Goal: Task Accomplishment & Management: Manage account settings

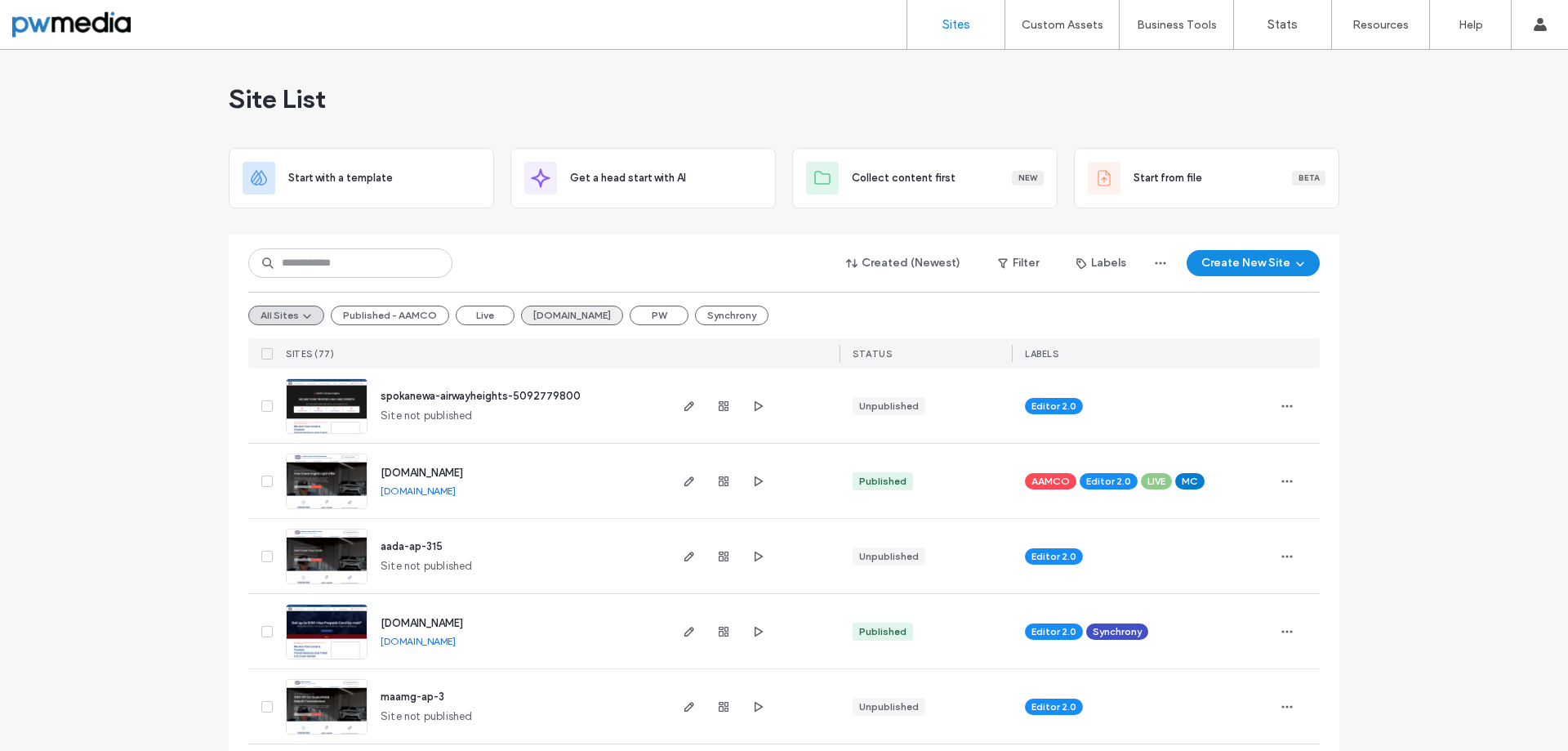
click at [554, 317] on button "[DOMAIN_NAME]" at bounding box center [571, 315] width 102 height 20
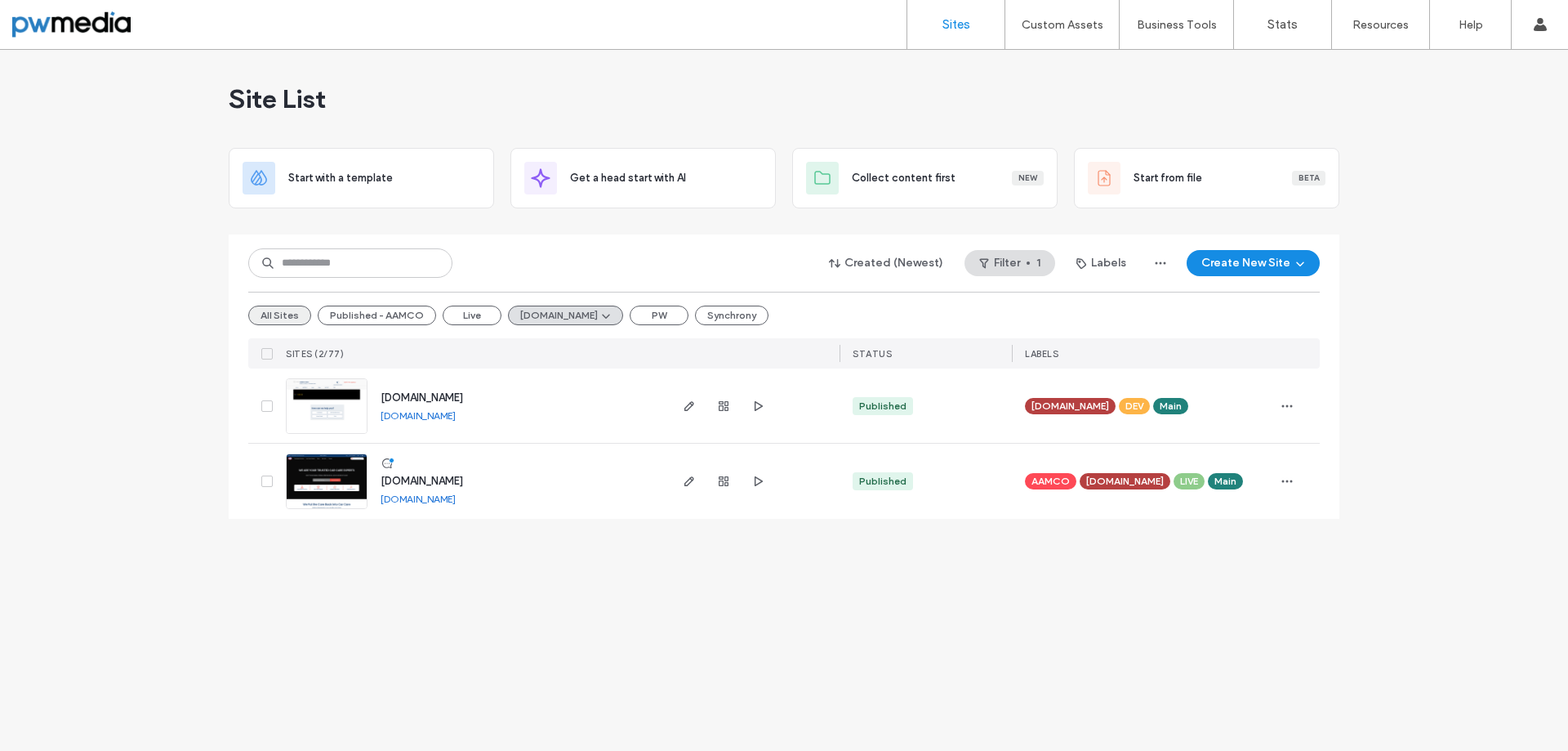
click at [286, 314] on button "All Sites" at bounding box center [279, 315] width 63 height 20
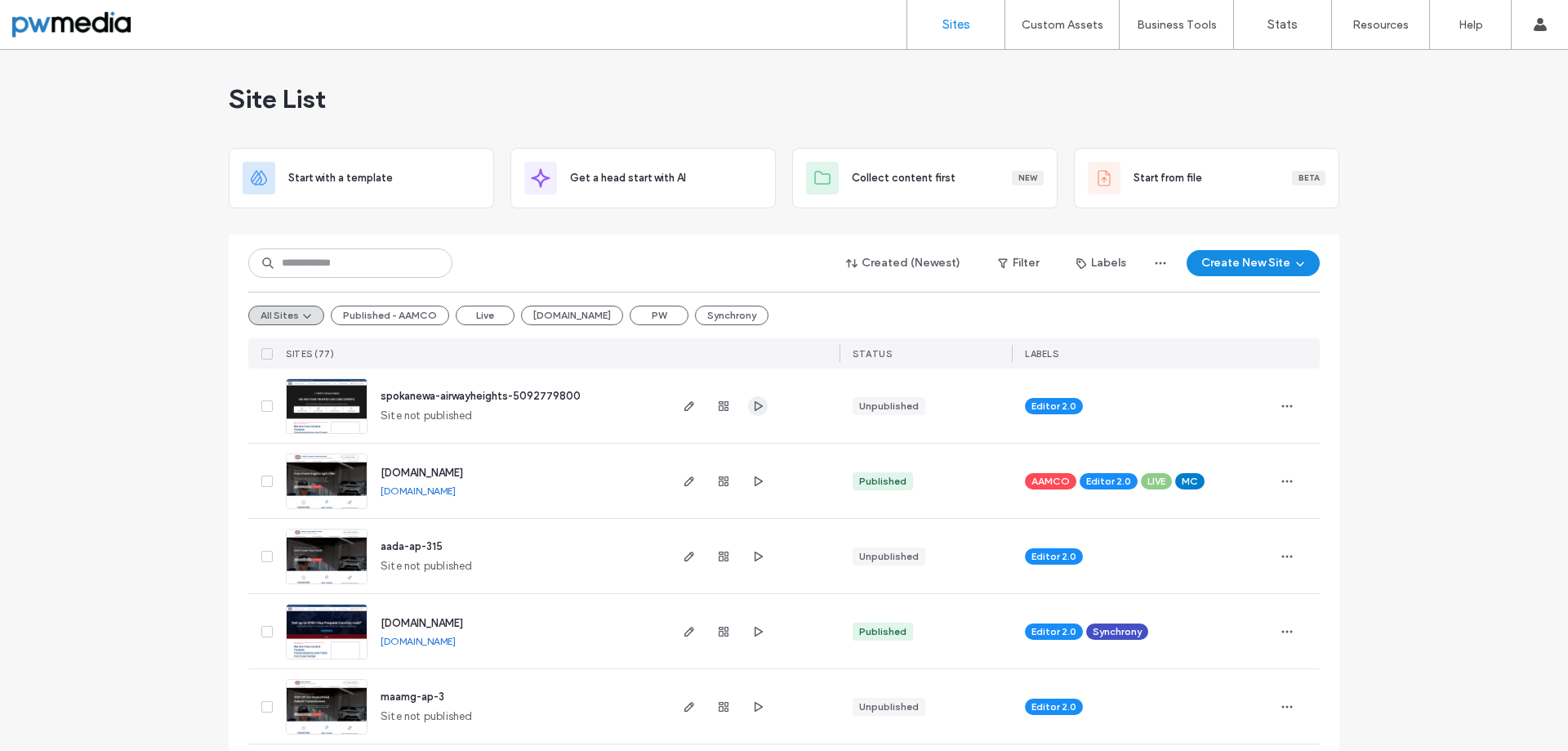
click at [751, 403] on icon "button" at bounding box center [757, 406] width 13 height 13
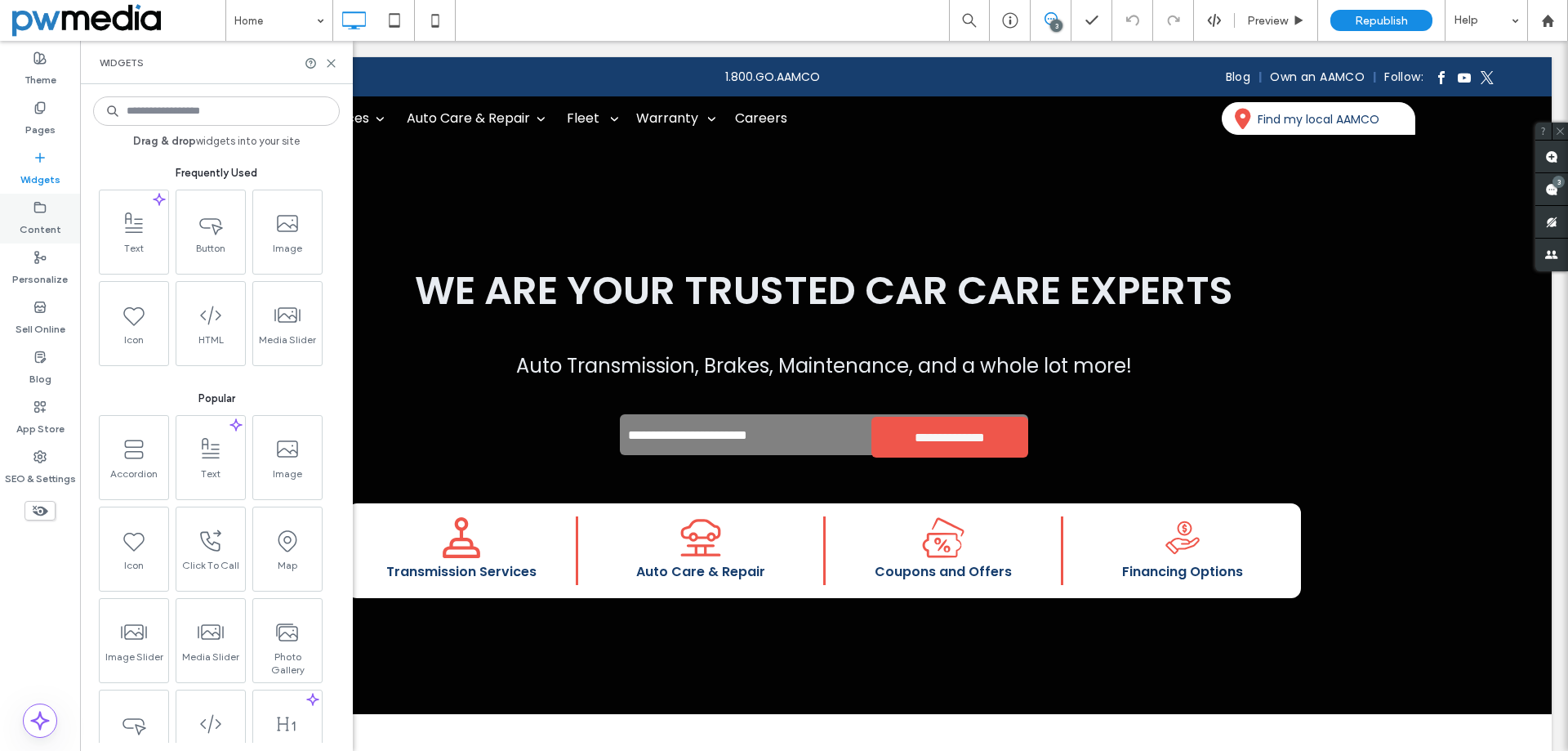
click at [41, 224] on label "Content" at bounding box center [41, 225] width 42 height 23
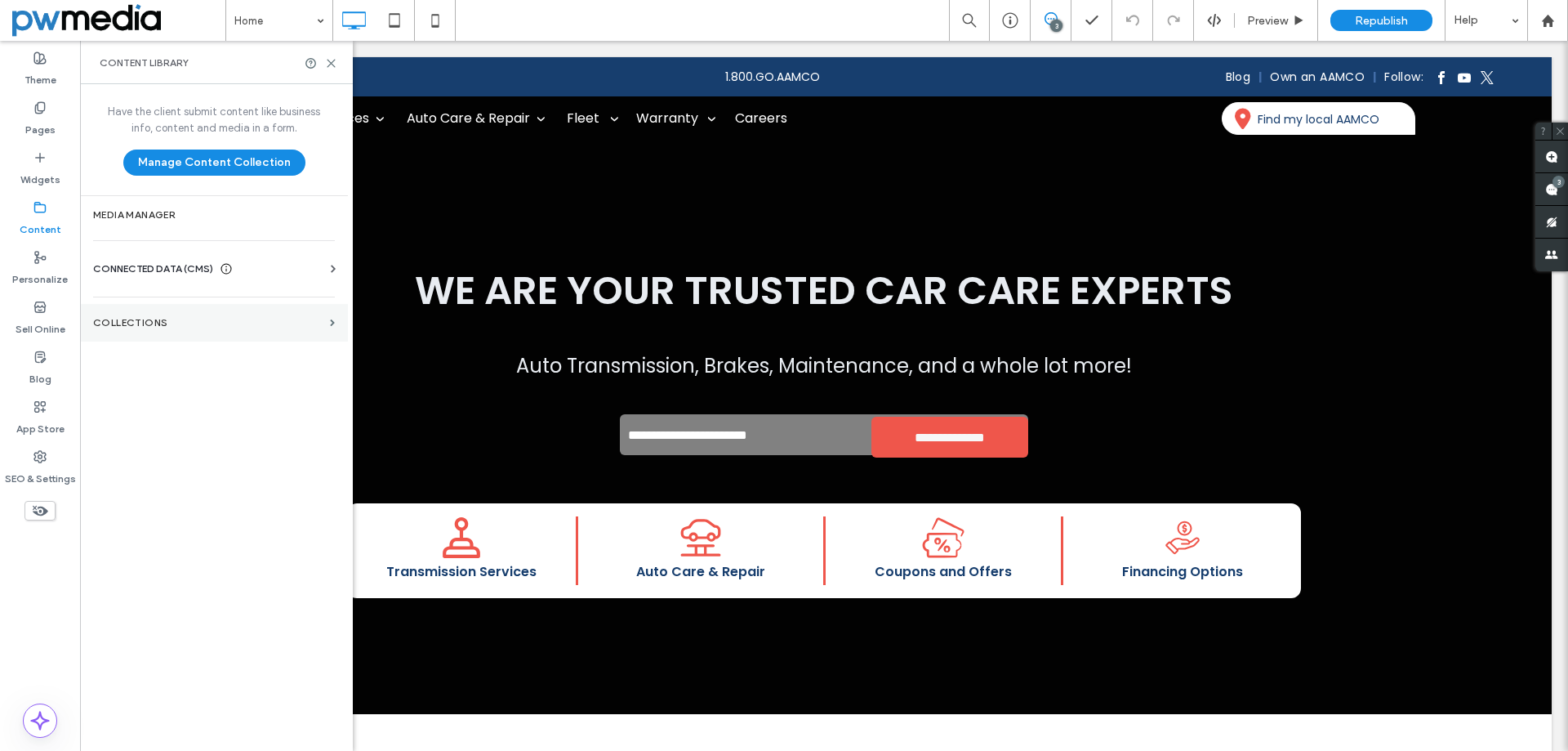
click at [210, 316] on section "Collections" at bounding box center [214, 322] width 268 height 37
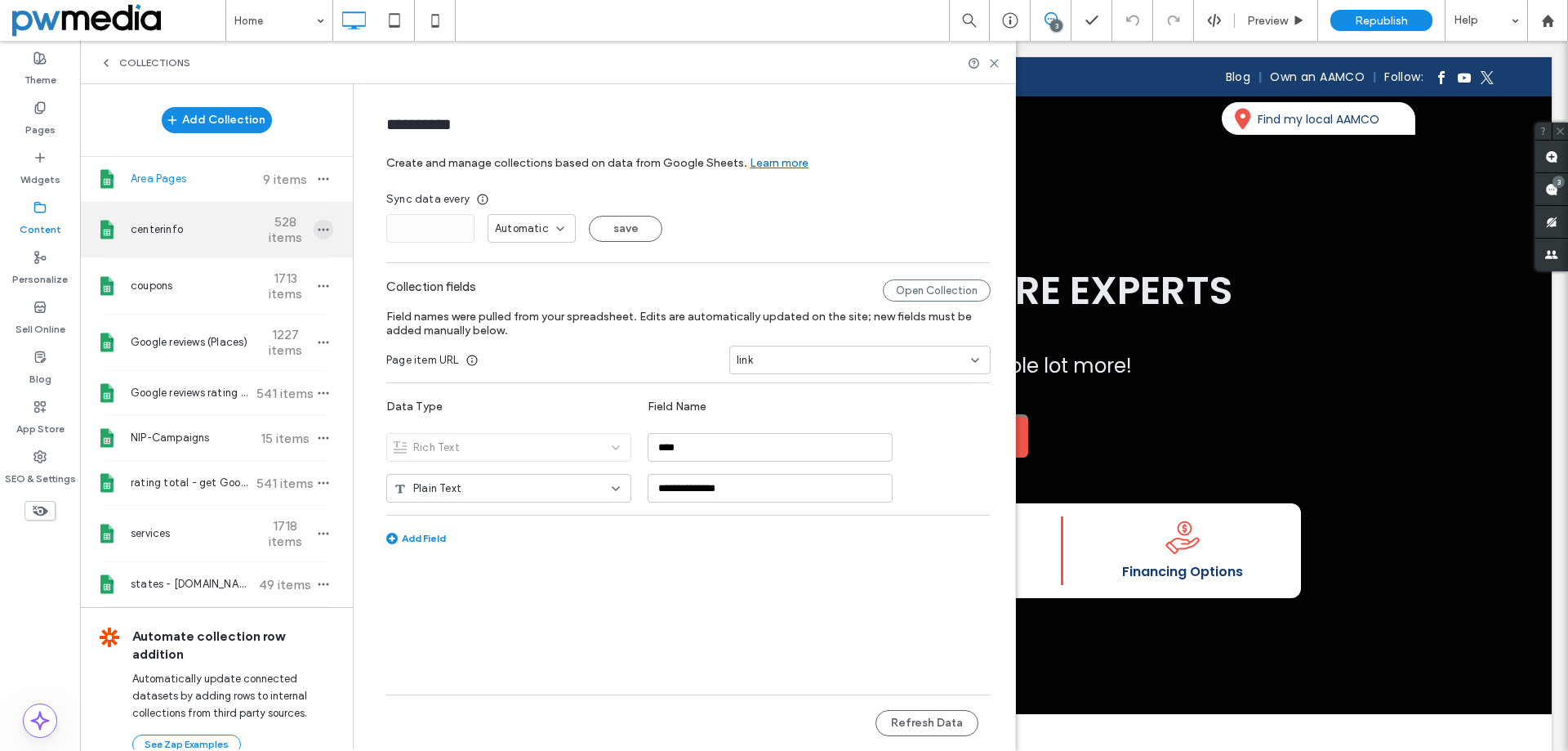
click at [317, 225] on icon "button" at bounding box center [323, 229] width 13 height 13
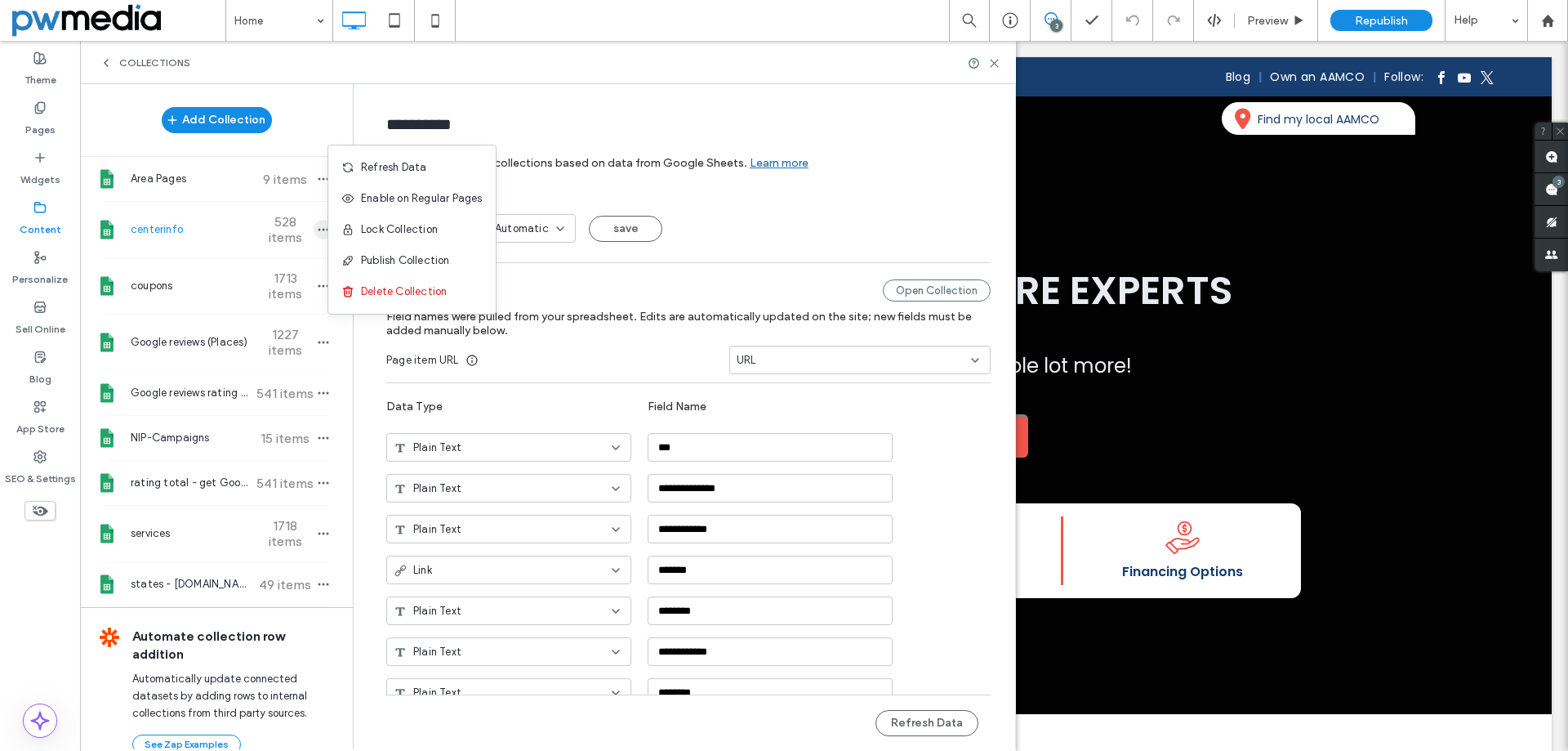
type input "**********"
click at [396, 175] on div "Refresh Data" at bounding box center [412, 168] width 168 height 31
click at [1000, 62] on div "Collections" at bounding box center [548, 63] width 936 height 44
click at [991, 61] on icon at bounding box center [994, 64] width 12 height 12
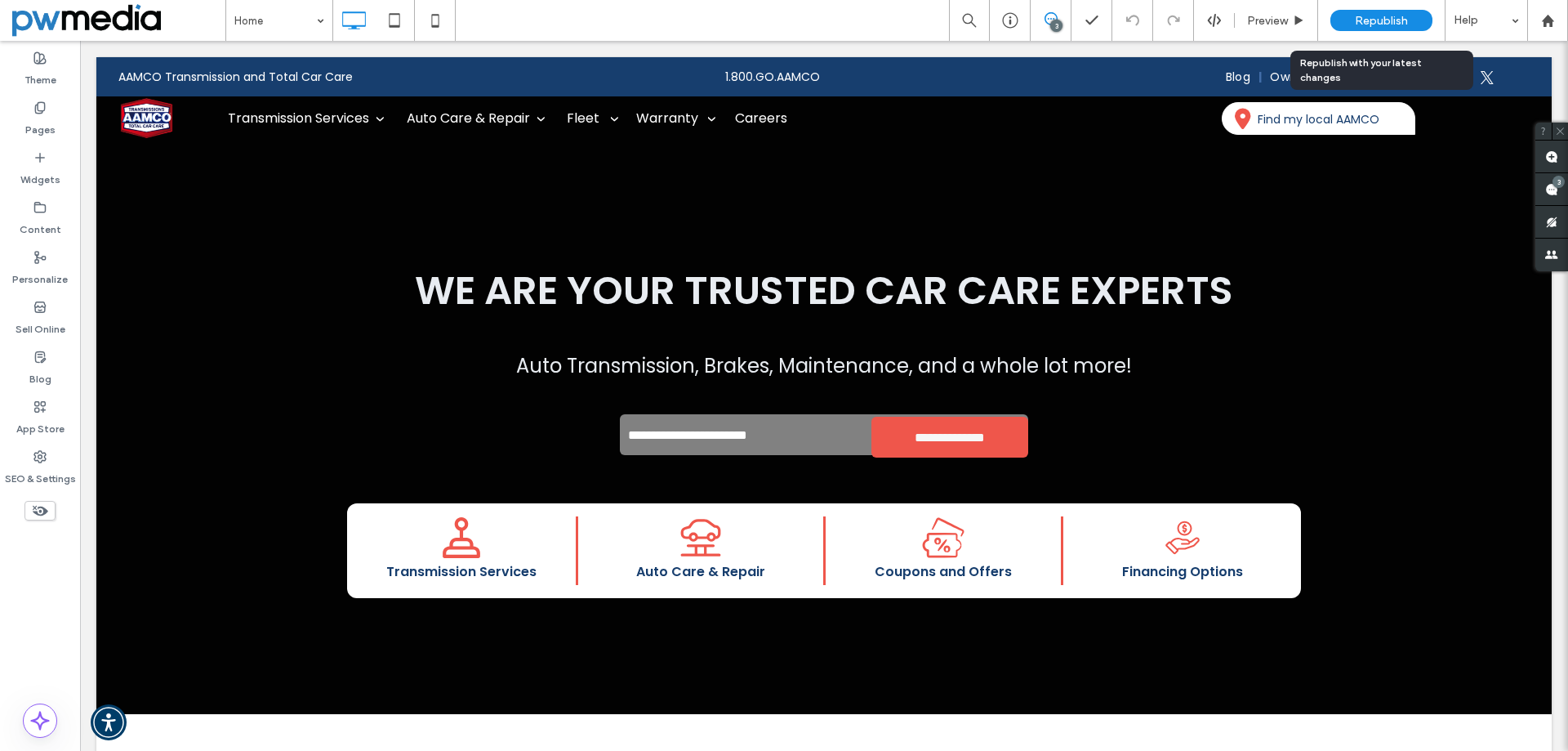
click at [1343, 16] on div "Republish" at bounding box center [1381, 20] width 102 height 21
click at [47, 208] on div "Content" at bounding box center [40, 218] width 80 height 50
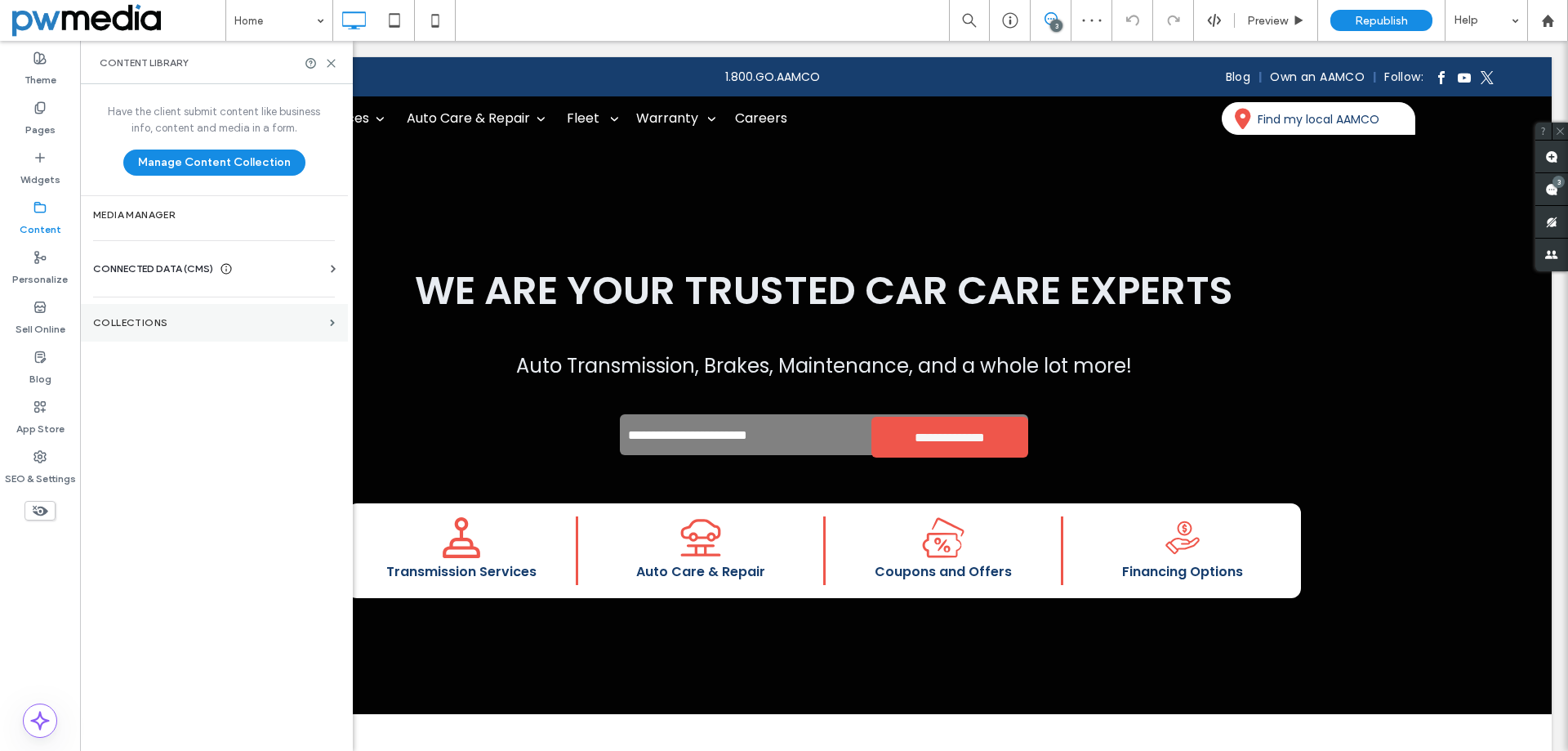
click at [222, 315] on section "Collections" at bounding box center [214, 322] width 268 height 37
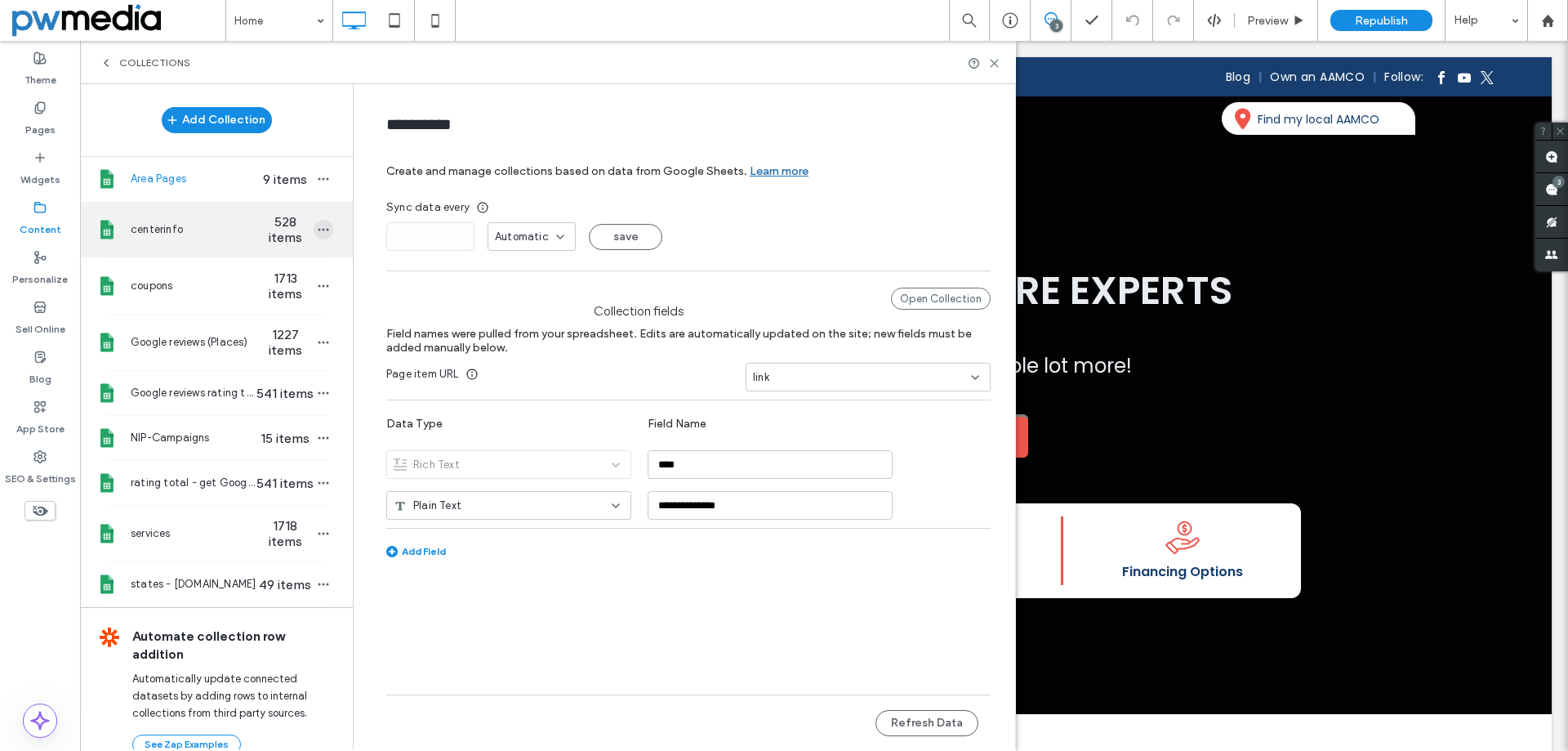
click at [319, 226] on icon "button" at bounding box center [323, 229] width 13 height 13
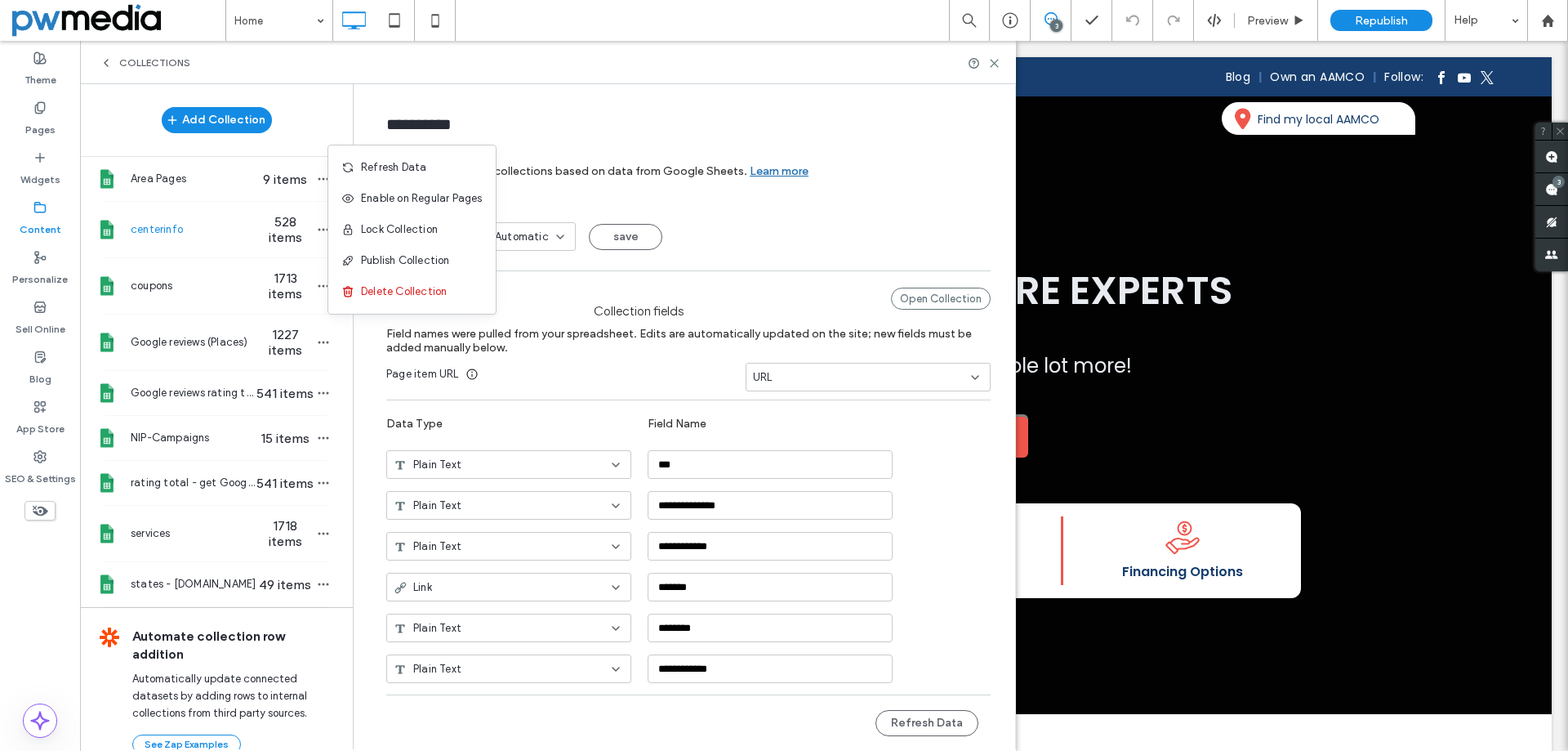
type input "**********"
click at [404, 169] on span "Refresh Data" at bounding box center [393, 167] width 65 height 17
click at [995, 57] on icon at bounding box center [994, 64] width 12 height 12
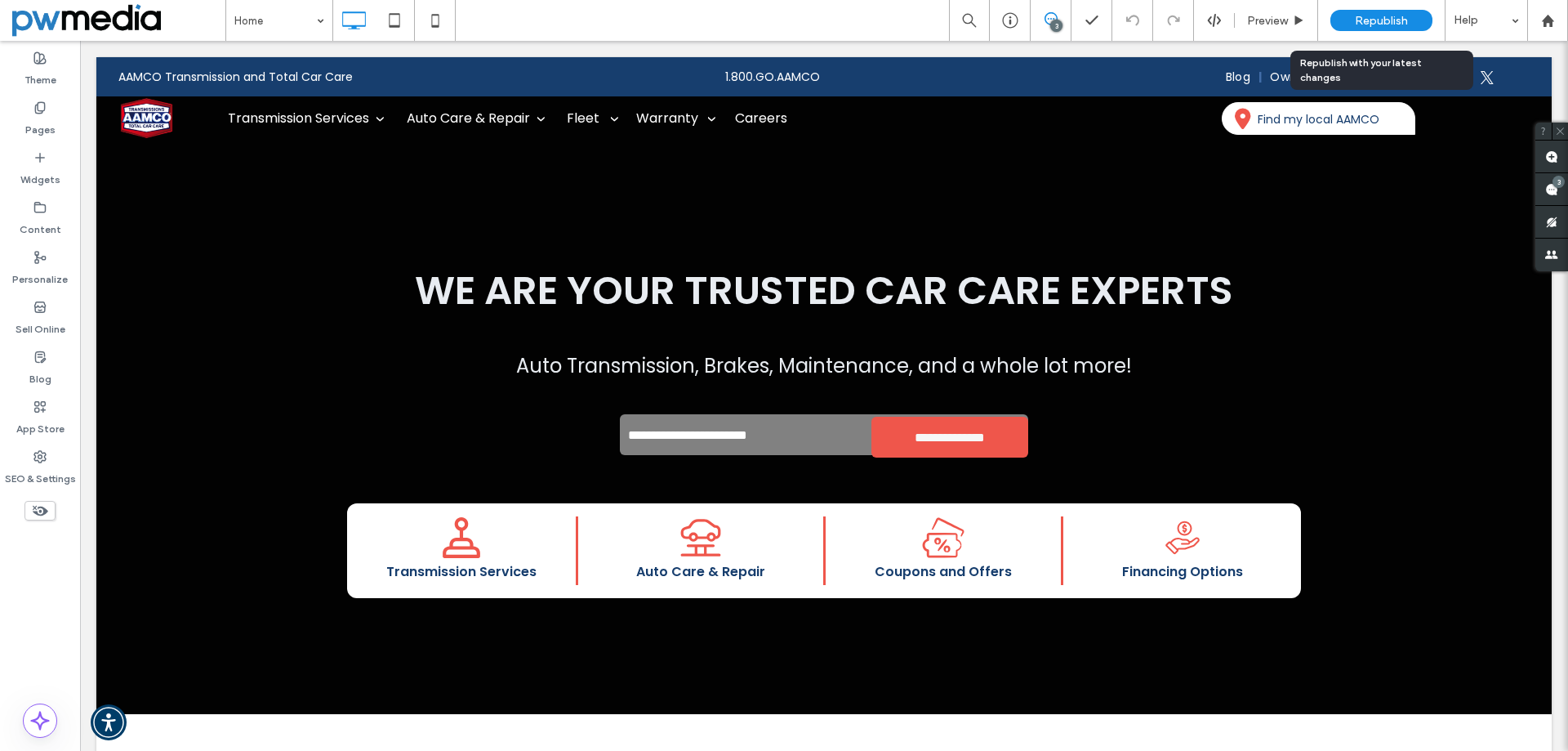
click at [1353, 20] on div "Republish" at bounding box center [1381, 20] width 102 height 21
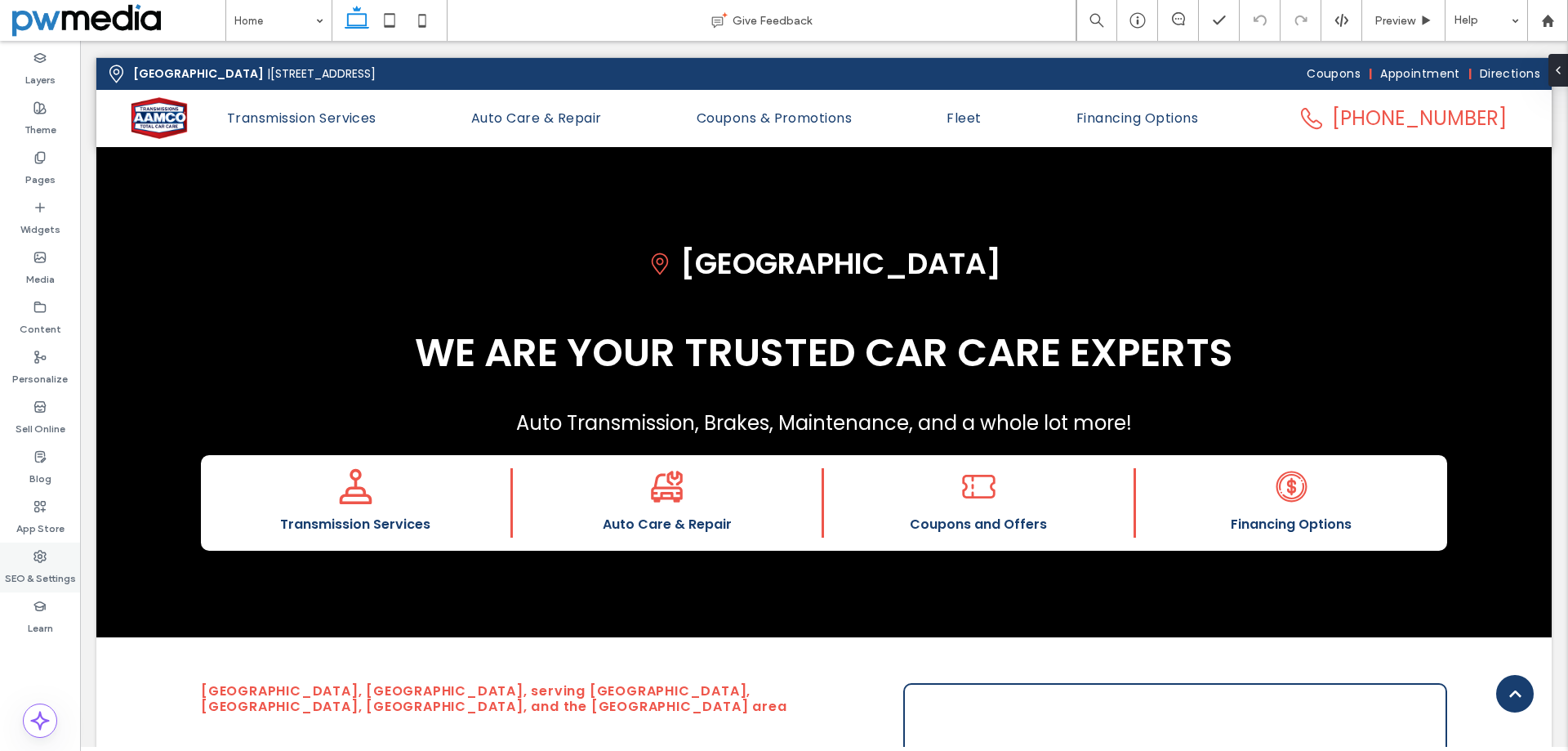
click at [63, 573] on label "SEO & Settings" at bounding box center [41, 574] width 71 height 23
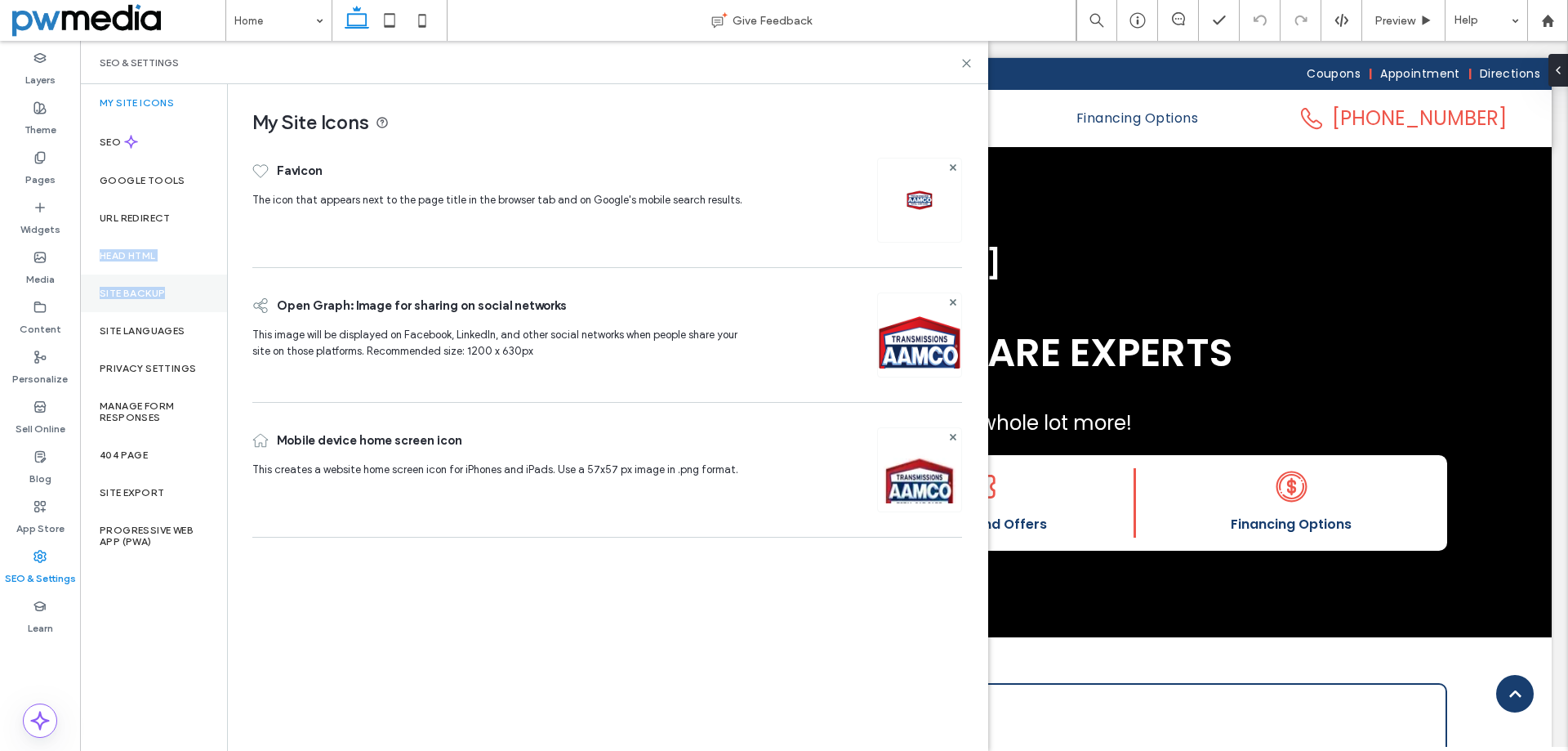
drag, startPoint x: 181, startPoint y: 226, endPoint x: 174, endPoint y: 279, distance: 53.5
click at [173, 282] on div "My Site Icons SEO Google Tools URL Redirect Head HTML Site Backup Site Language…" at bounding box center [153, 418] width 147 height 667
click at [171, 255] on div "Head HTML" at bounding box center [153, 255] width 147 height 37
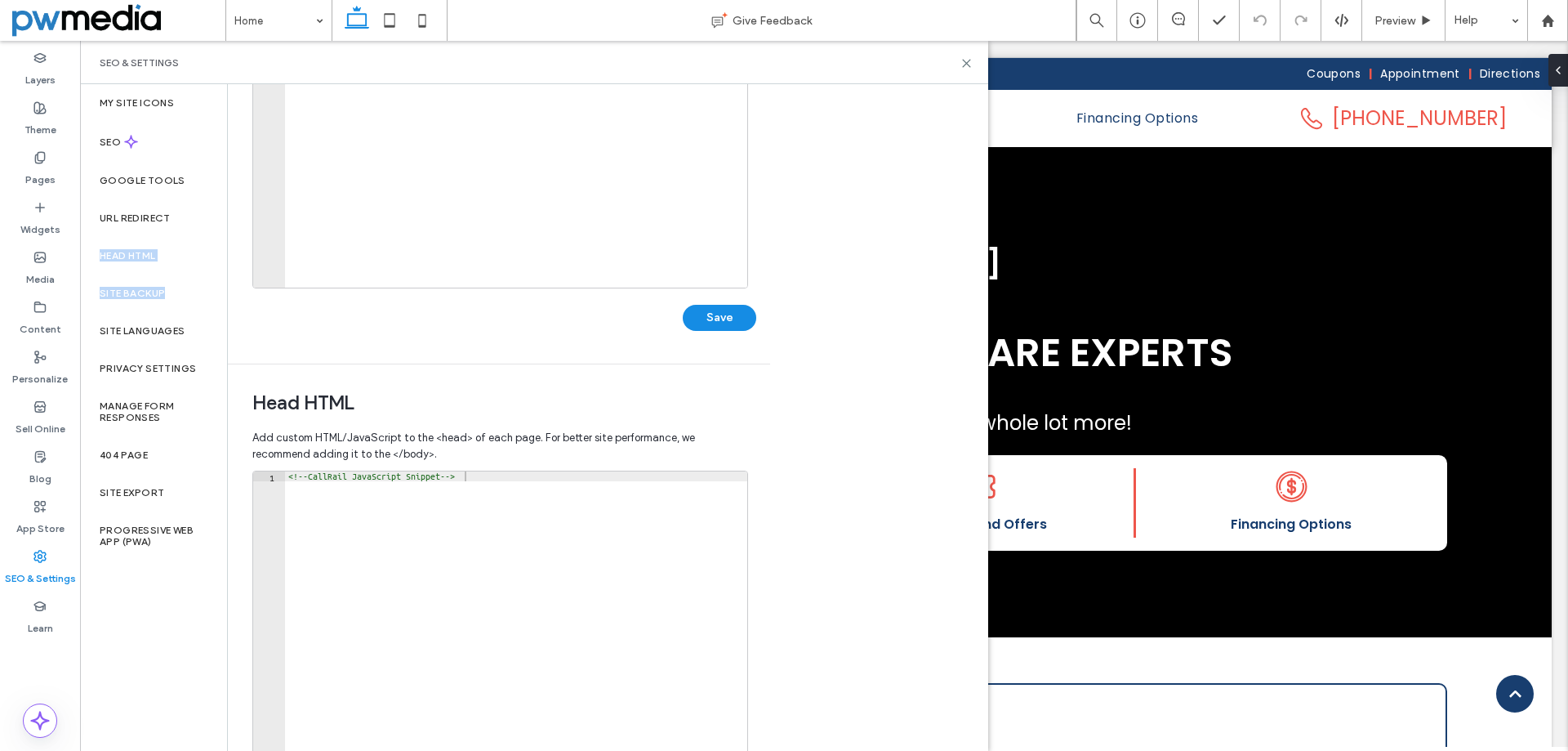
scroll to position [369, 0]
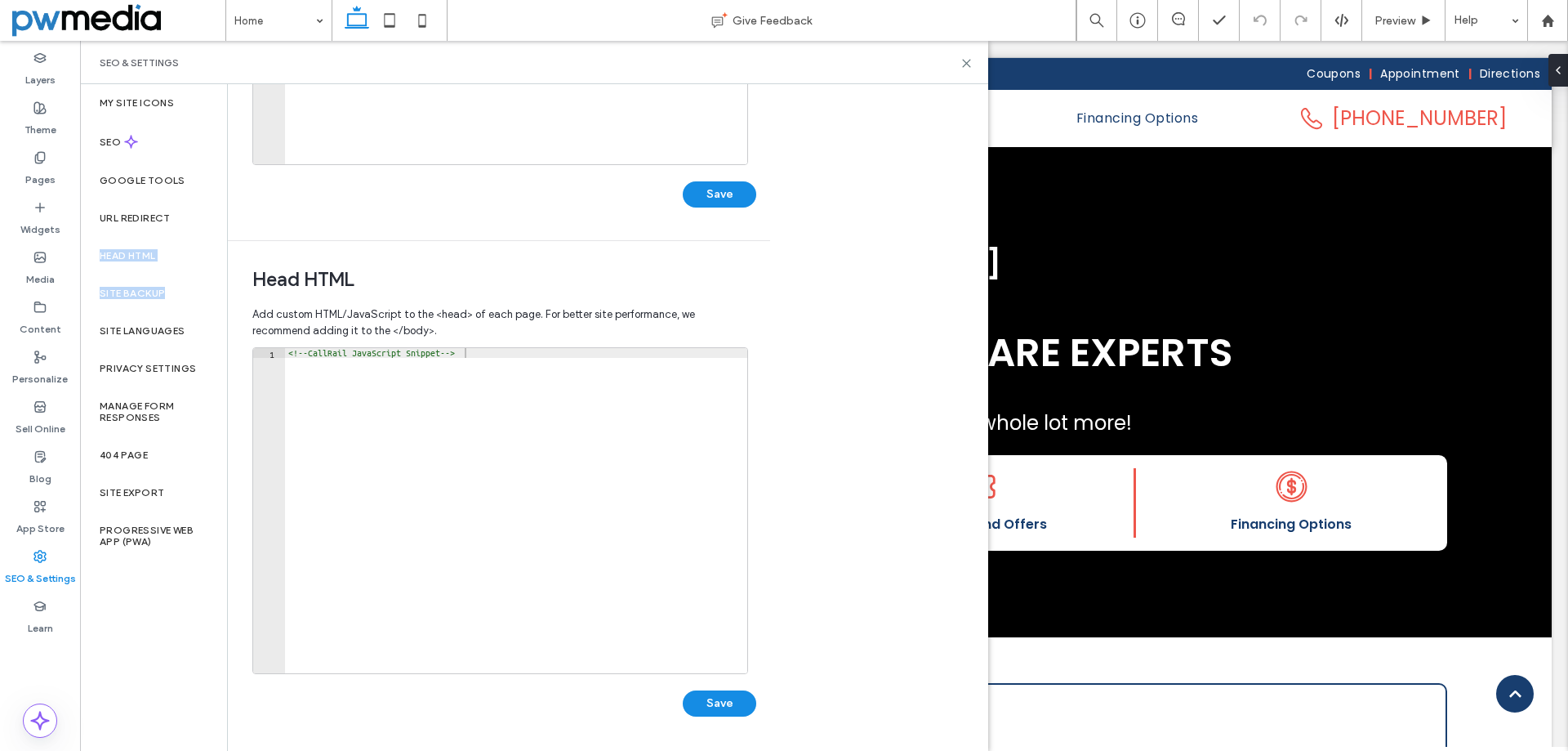
type textarea "**********"
click at [465, 516] on div "<!-- CallRail JavaScript Snippet -->" at bounding box center [517, 520] width 463 height 345
click at [484, 419] on div "<!-- CallRail JavaScript Snippet -->" at bounding box center [517, 520] width 463 height 345
paste textarea "**********"
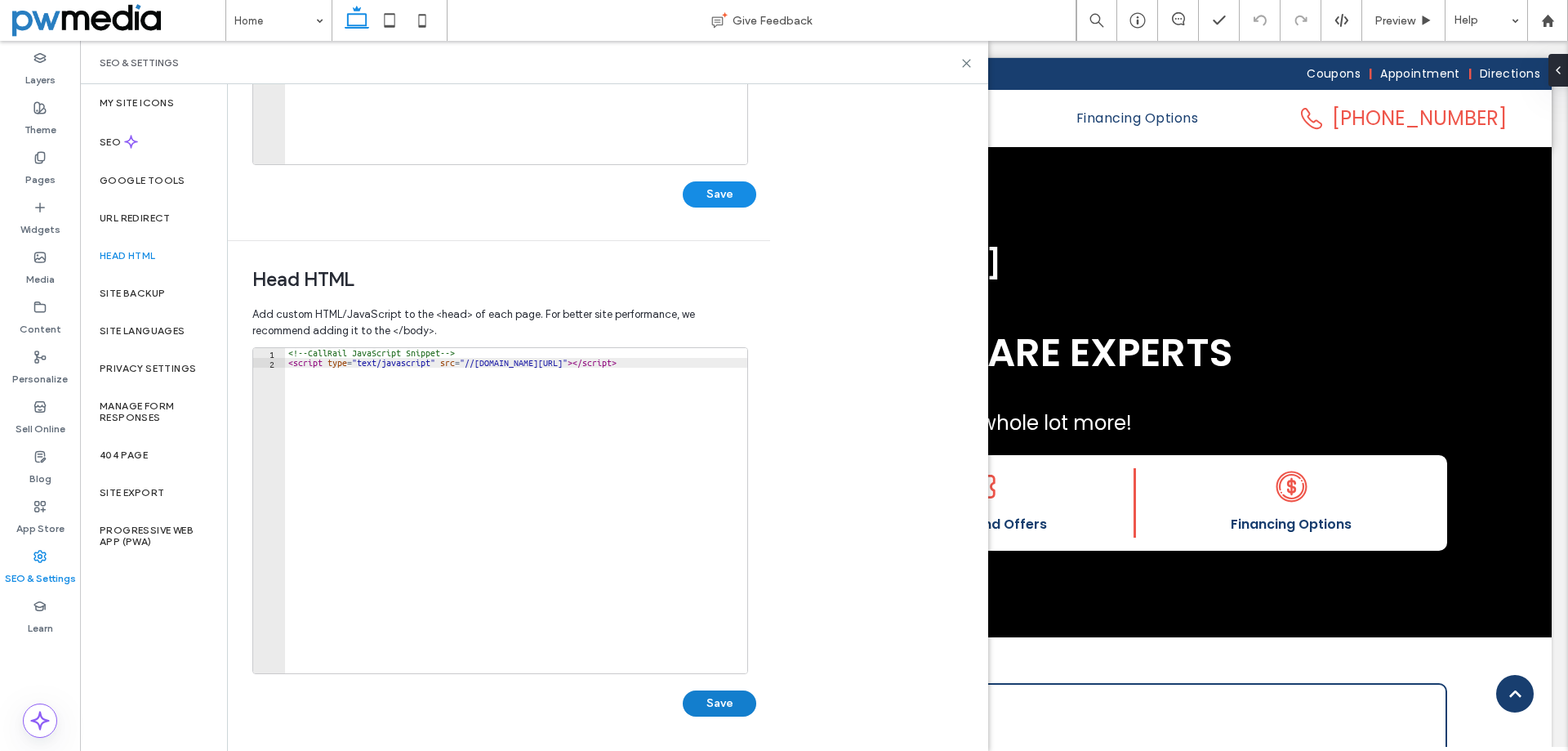
click at [731, 702] on button "Save" at bounding box center [719, 704] width 74 height 26
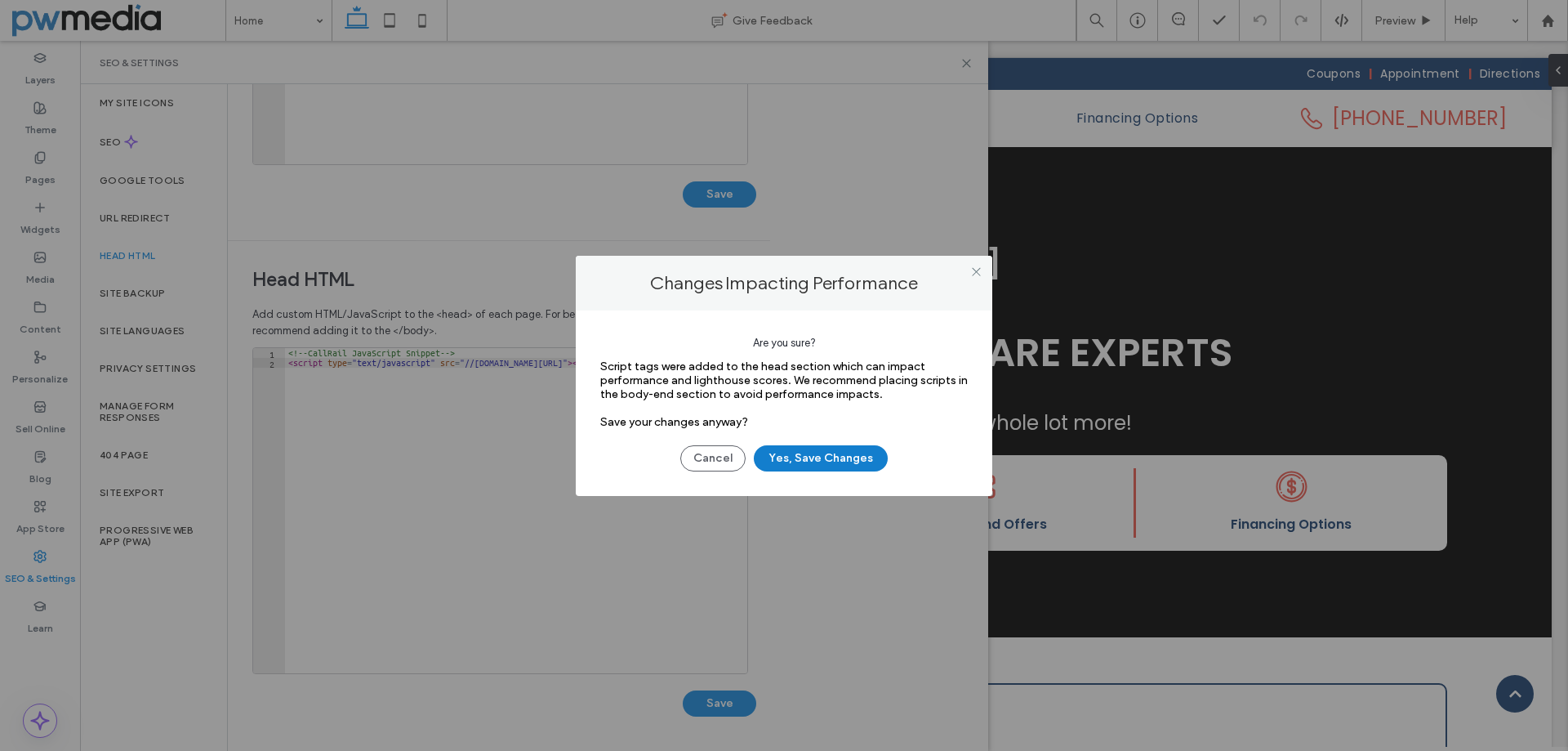
click at [798, 466] on button "Yes, Save Changes" at bounding box center [821, 459] width 134 height 26
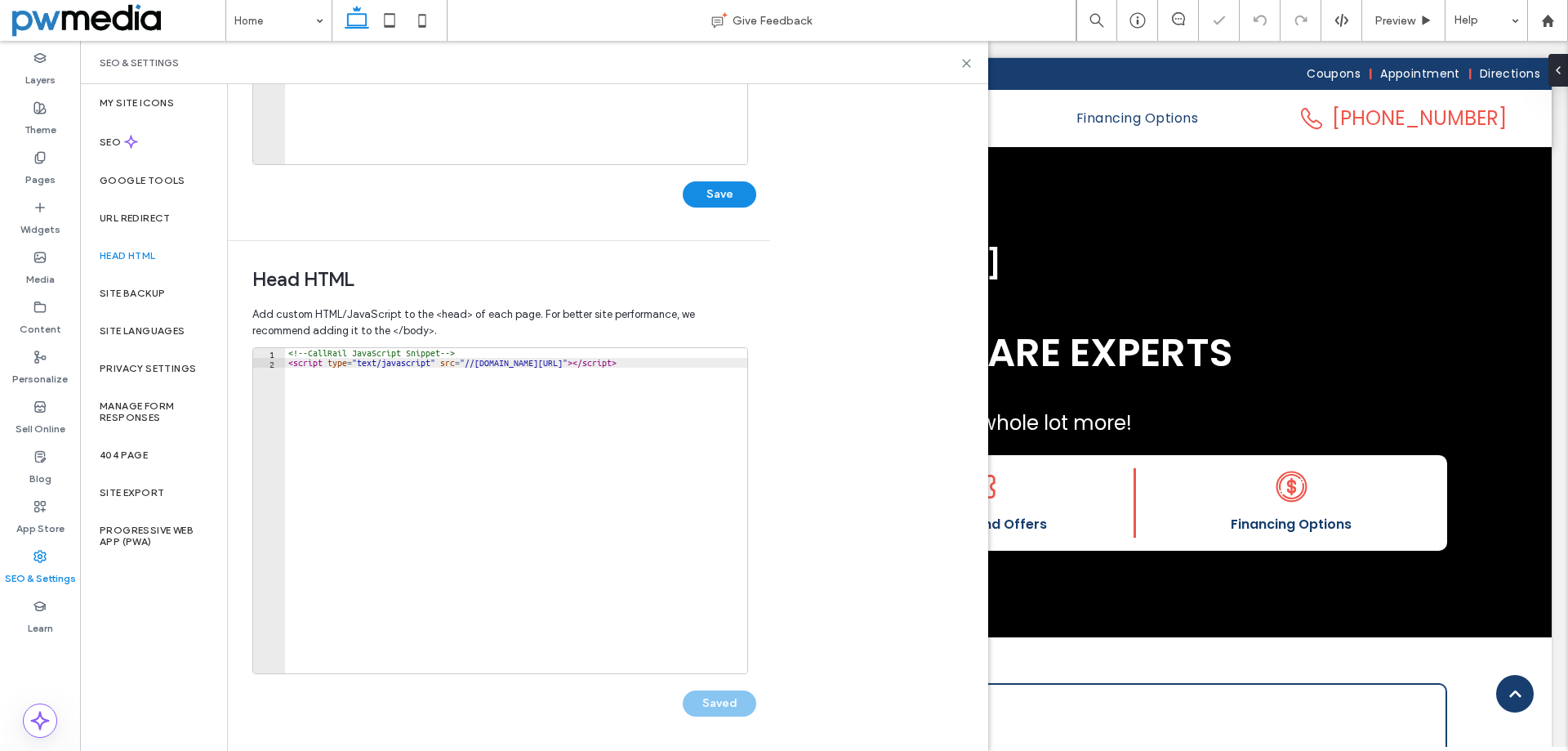
click at [314, 351] on div "<!-- CallRail JavaScript Snippet --> < script type = "text/javascript" src = "/…" at bounding box center [575, 514] width 580 height 332
click at [316, 350] on div "<!-- CallRail JavaScript Snippet --> < script type = "text/javascript" src = "/…" at bounding box center [575, 514] width 580 height 332
paste textarea "**********"
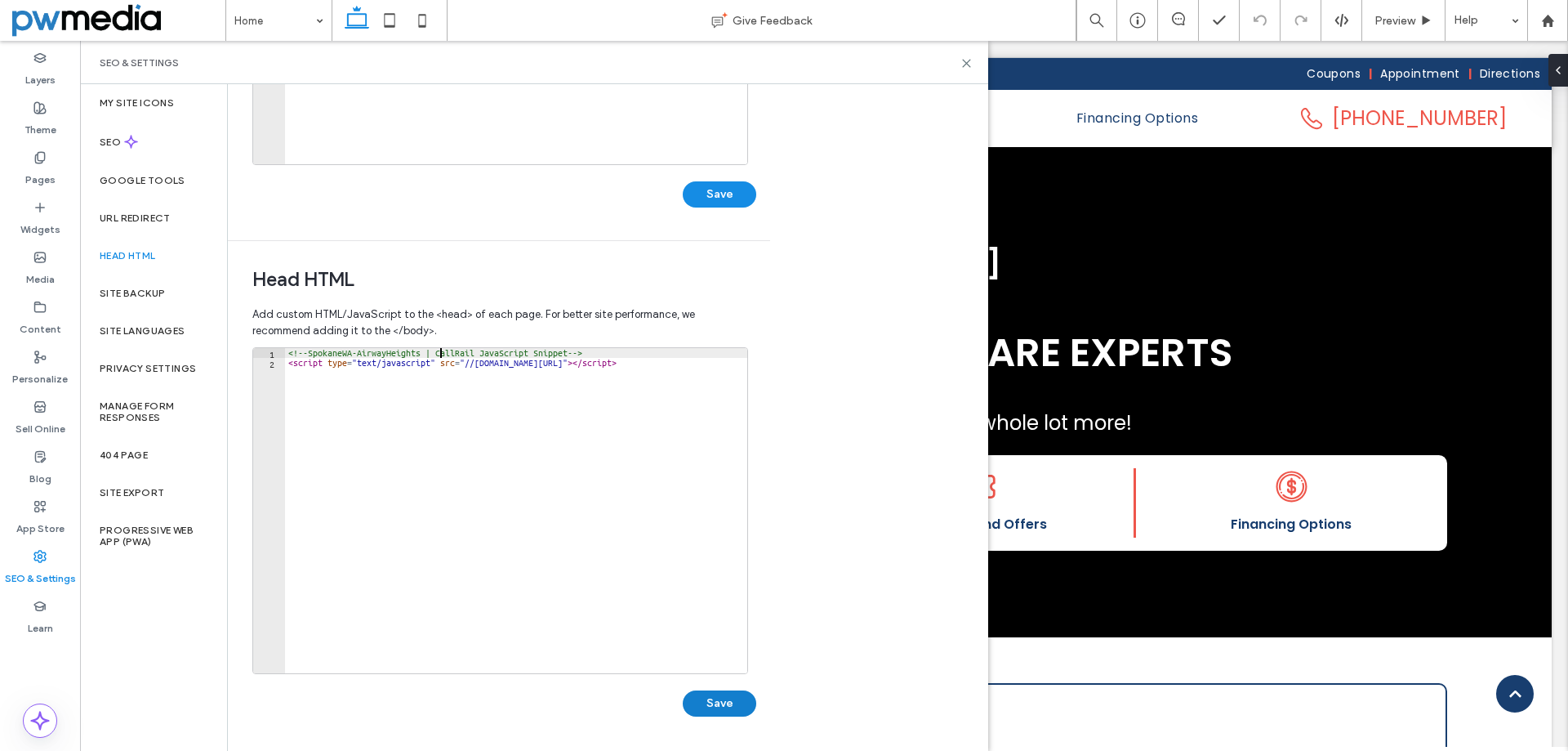
type textarea "**********"
click at [735, 693] on button "Save" at bounding box center [719, 704] width 74 height 26
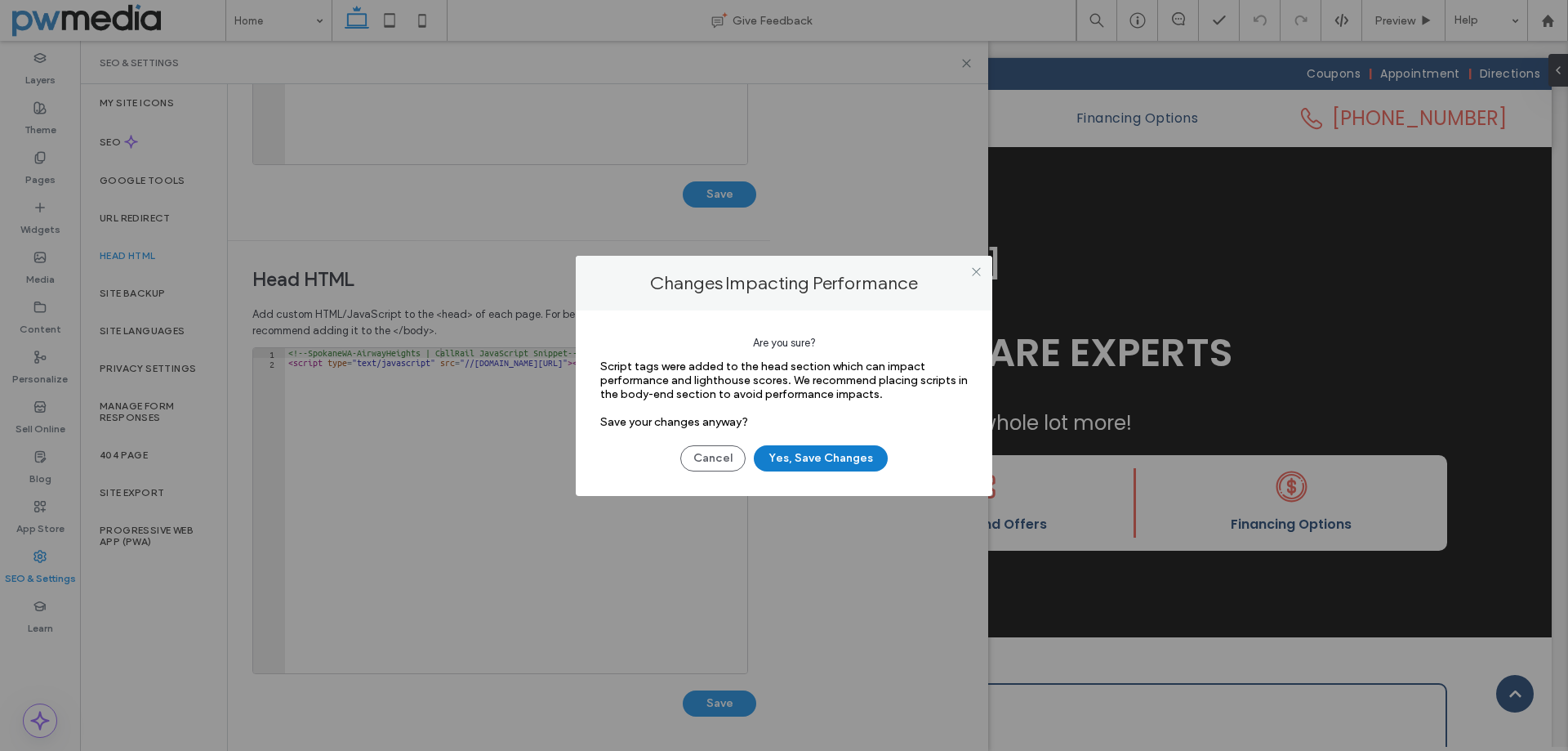
click at [802, 459] on button "Yes, Save Changes" at bounding box center [821, 459] width 134 height 26
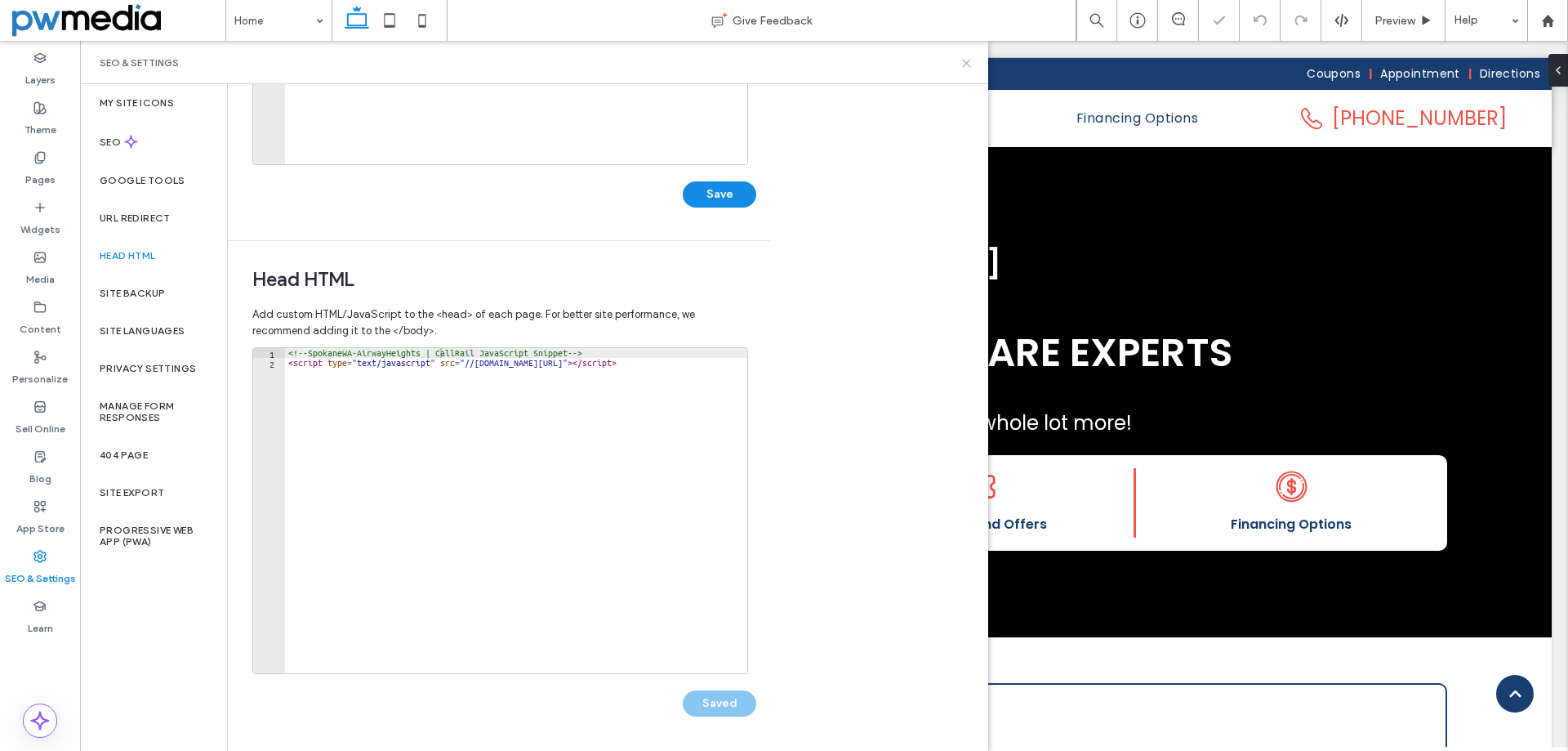
click at [963, 60] on use at bounding box center [966, 64] width 7 height 7
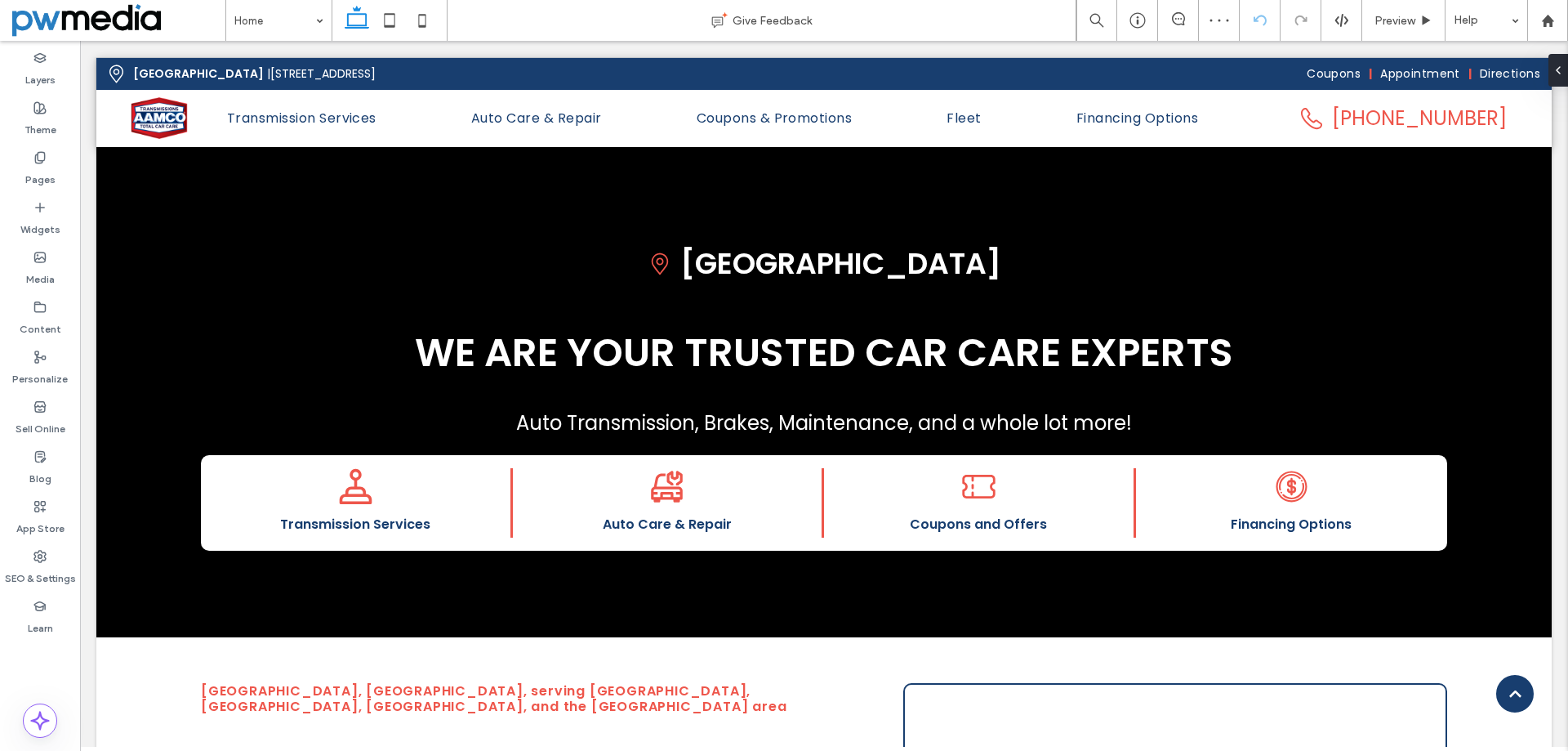
scroll to position [0, 0]
